Goal: Task Accomplishment & Management: Use online tool/utility

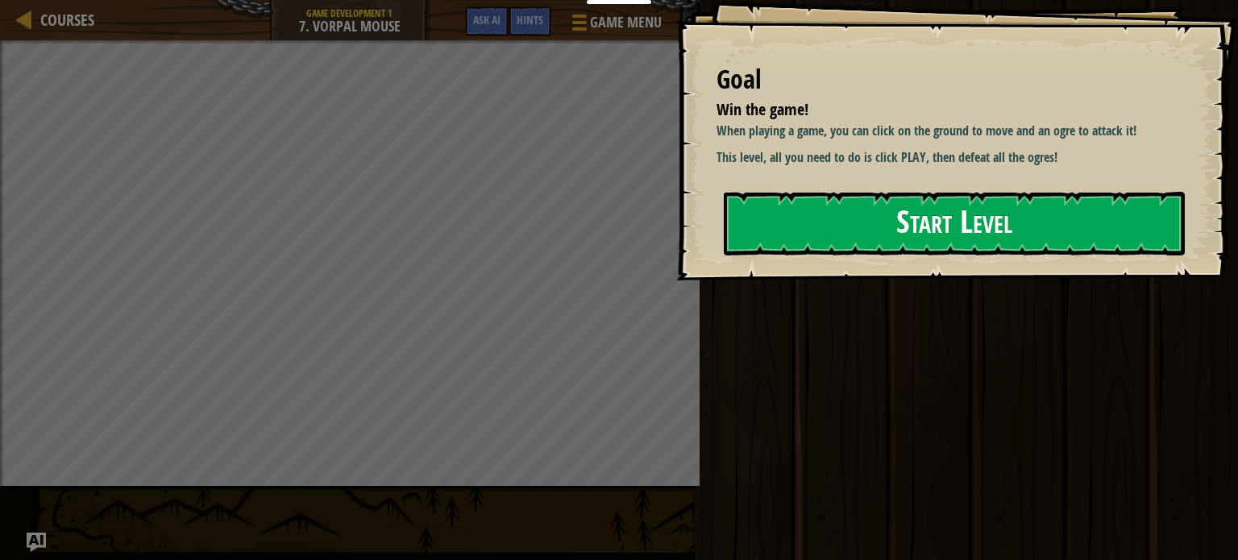
click at [885, 242] on button "Start Level" at bounding box center [954, 224] width 461 height 64
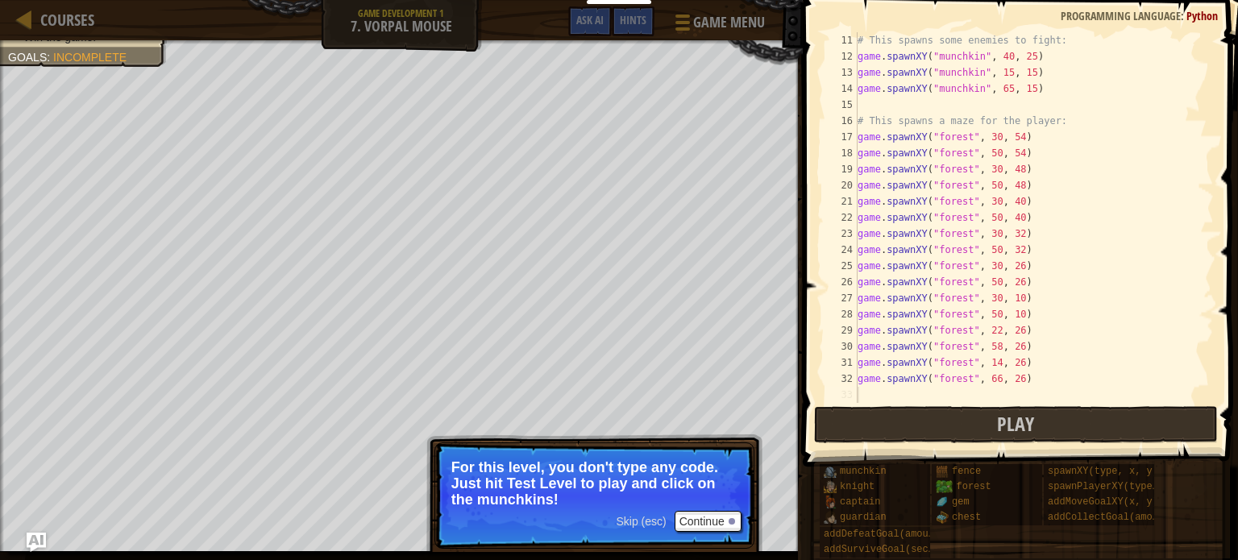
scroll to position [177, 0]
click at [729, 525] on button "Continue" at bounding box center [708, 521] width 67 height 21
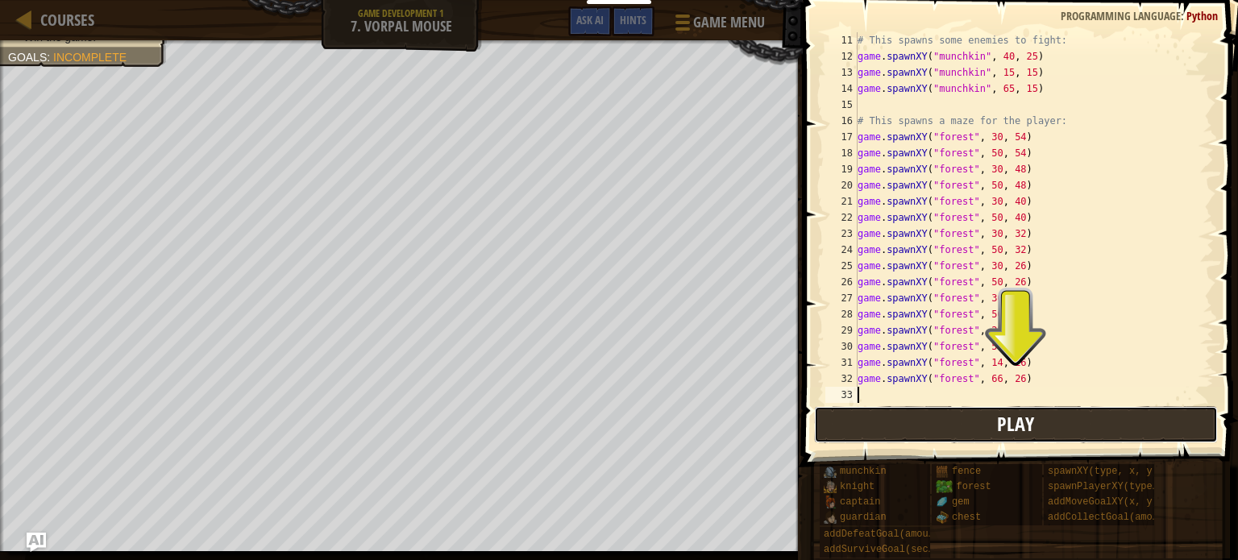
click at [872, 435] on button "Play" at bounding box center [1016, 424] width 404 height 37
